Goal: Task Accomplishment & Management: Use online tool/utility

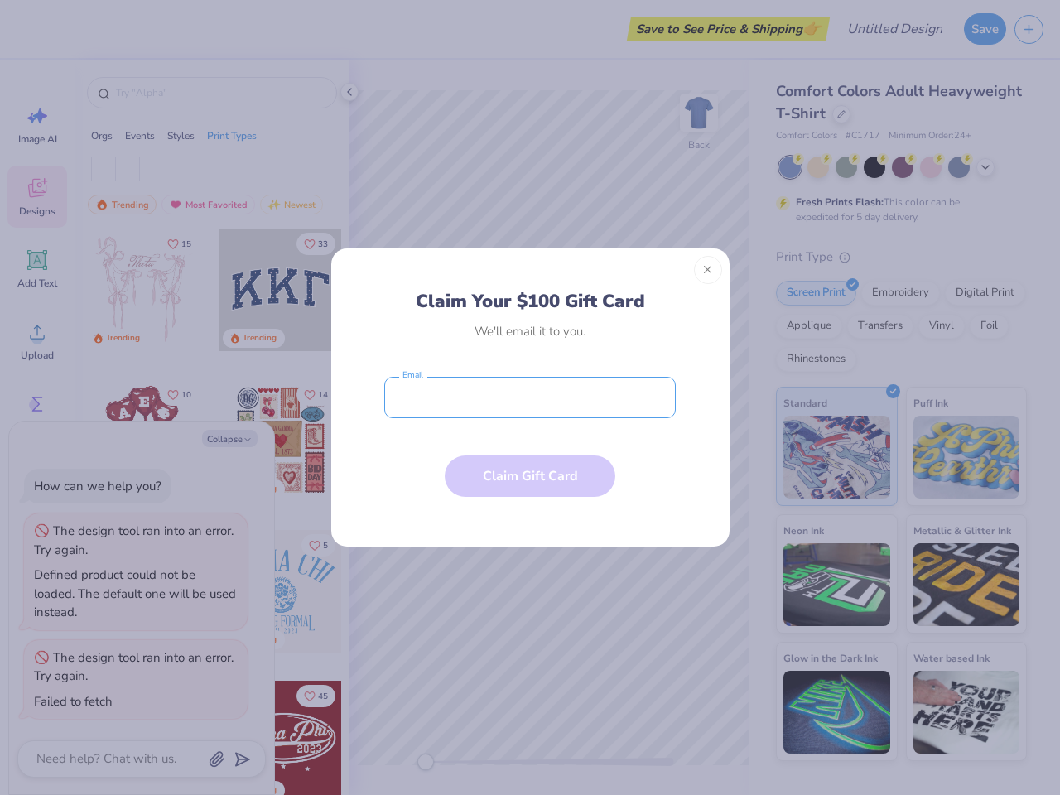
type textarea "x"
click at [530, 397] on input "email" at bounding box center [529, 397] width 291 height 41
click at [708, 270] on button "Close" at bounding box center [708, 270] width 28 height 28
